Goal: Task Accomplishment & Management: Use online tool/utility

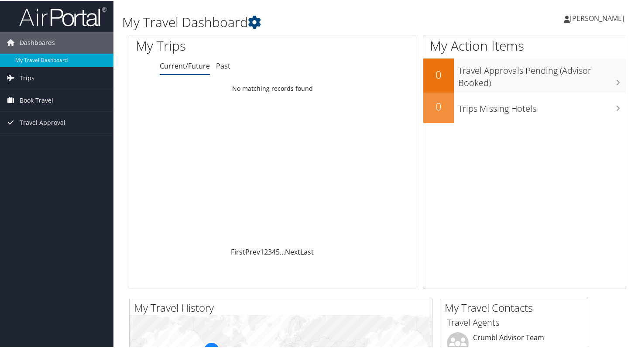
click at [36, 105] on span "Book Travel" at bounding box center [37, 100] width 34 height 22
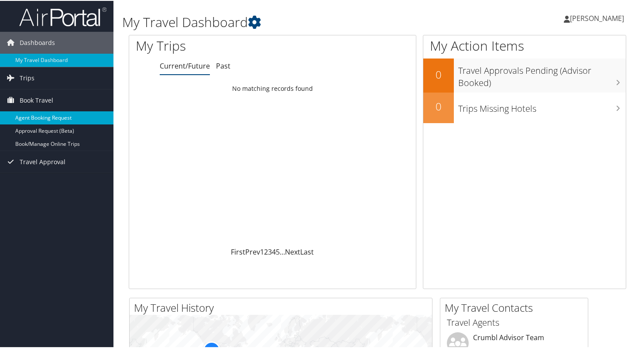
click at [46, 117] on link "Agent Booking Request" at bounding box center [56, 116] width 113 height 13
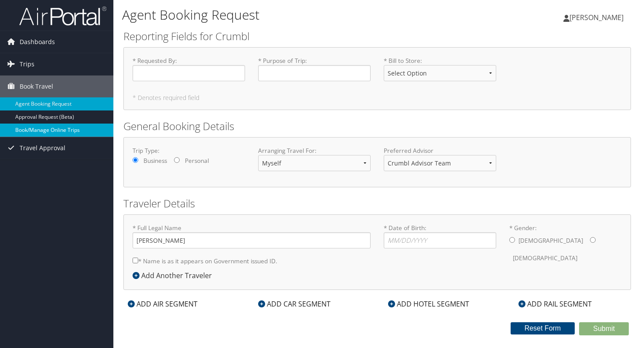
click at [55, 132] on link "Book/Manage Online Trips" at bounding box center [56, 129] width 113 height 13
